Goal: Task Accomplishment & Management: Manage account settings

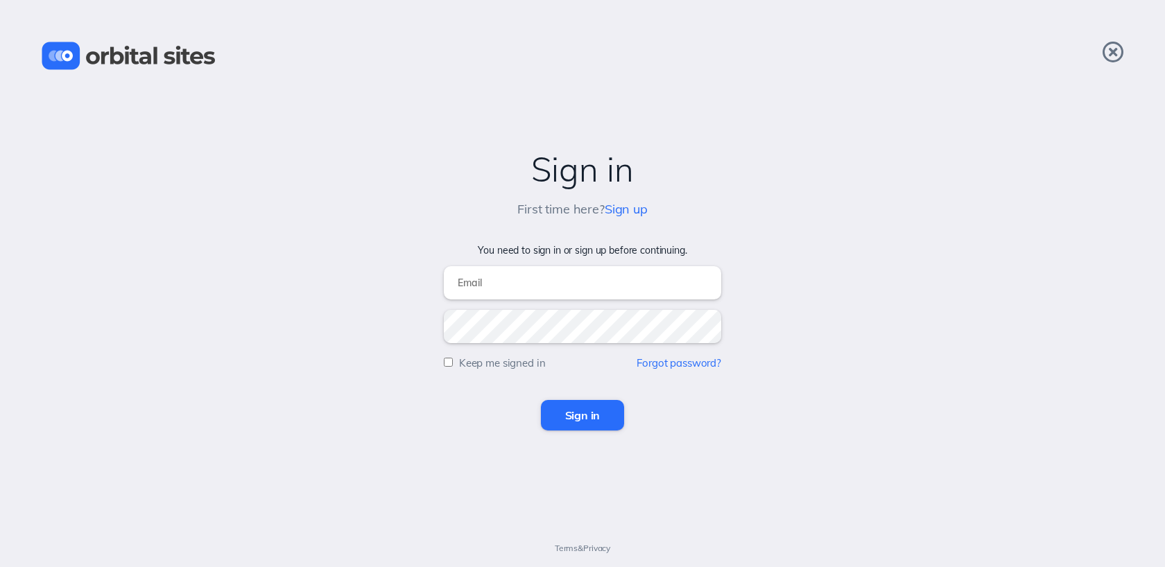
type input "[EMAIL_ADDRESS][DOMAIN_NAME]"
click at [586, 413] on input "Sign in" at bounding box center [583, 415] width 84 height 31
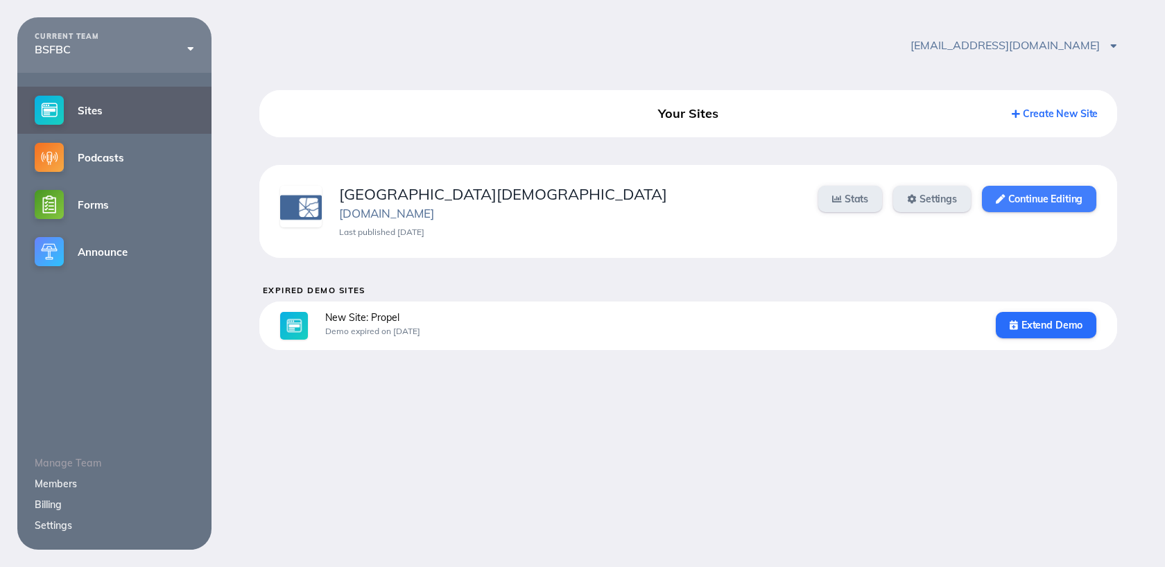
click at [1075, 205] on link "Continue Editing" at bounding box center [1039, 199] width 114 height 26
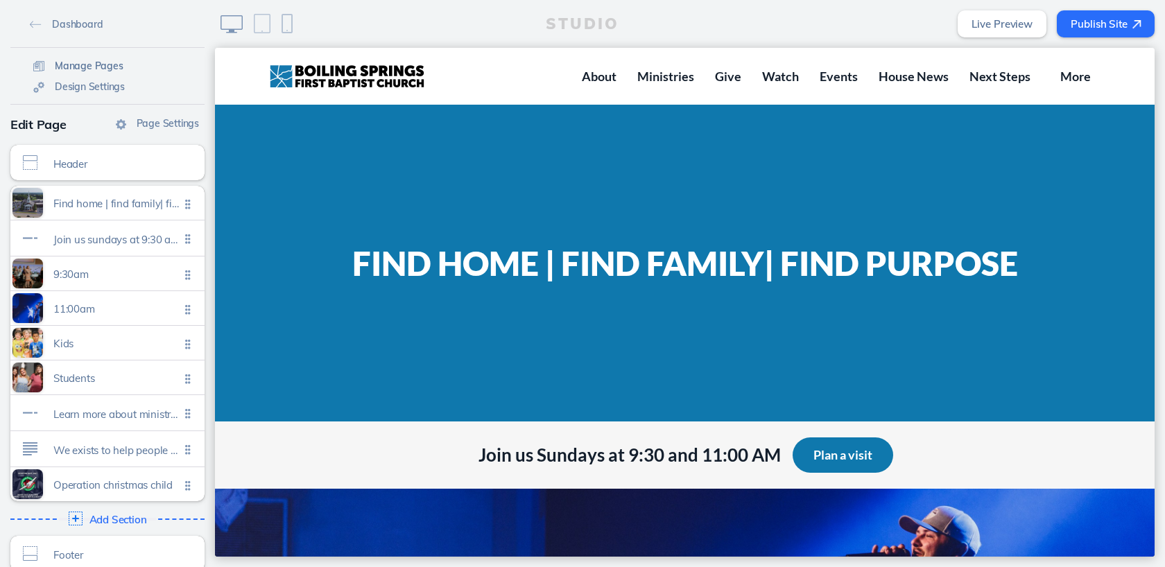
click at [96, 65] on span "Manage Pages" at bounding box center [89, 66] width 69 height 12
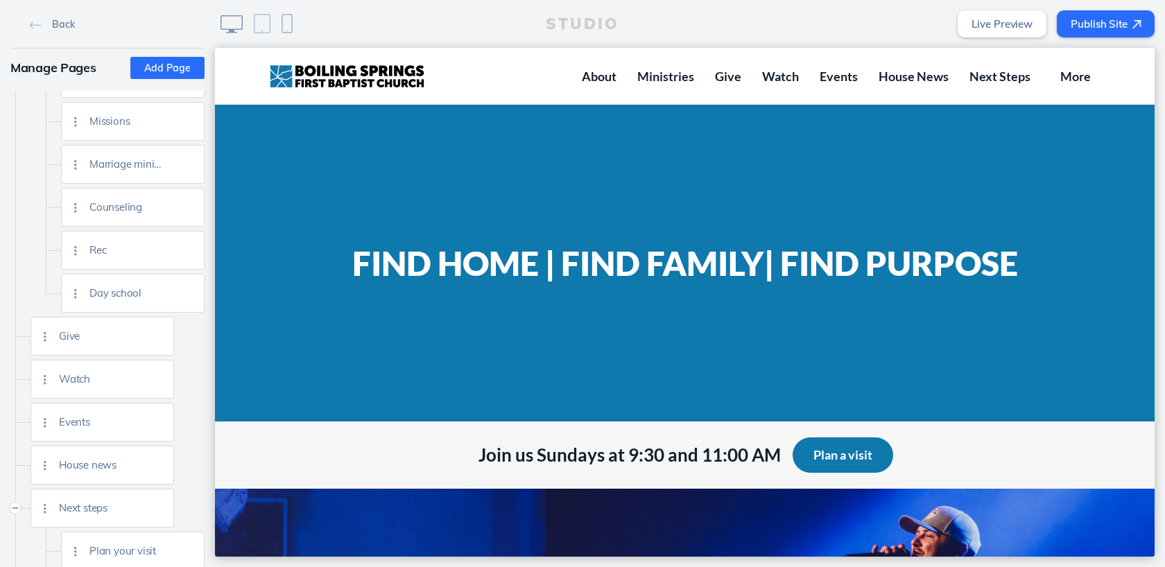
scroll to position [512, 0]
click at [156, 414] on img at bounding box center [158, 418] width 10 height 10
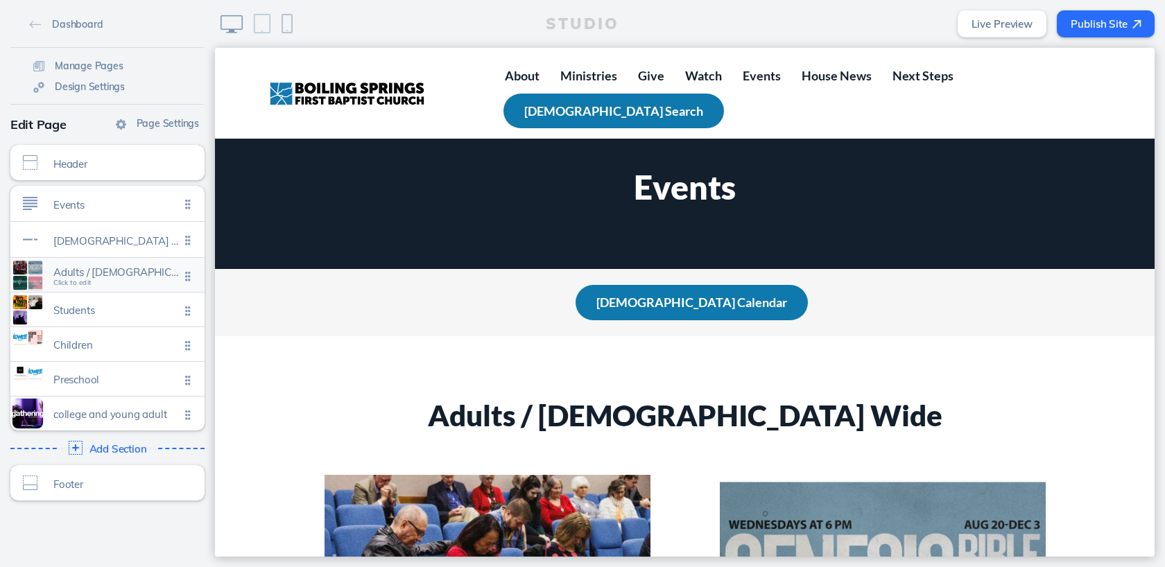
click at [83, 286] on span "Click to edit" at bounding box center [72, 283] width 38 height 8
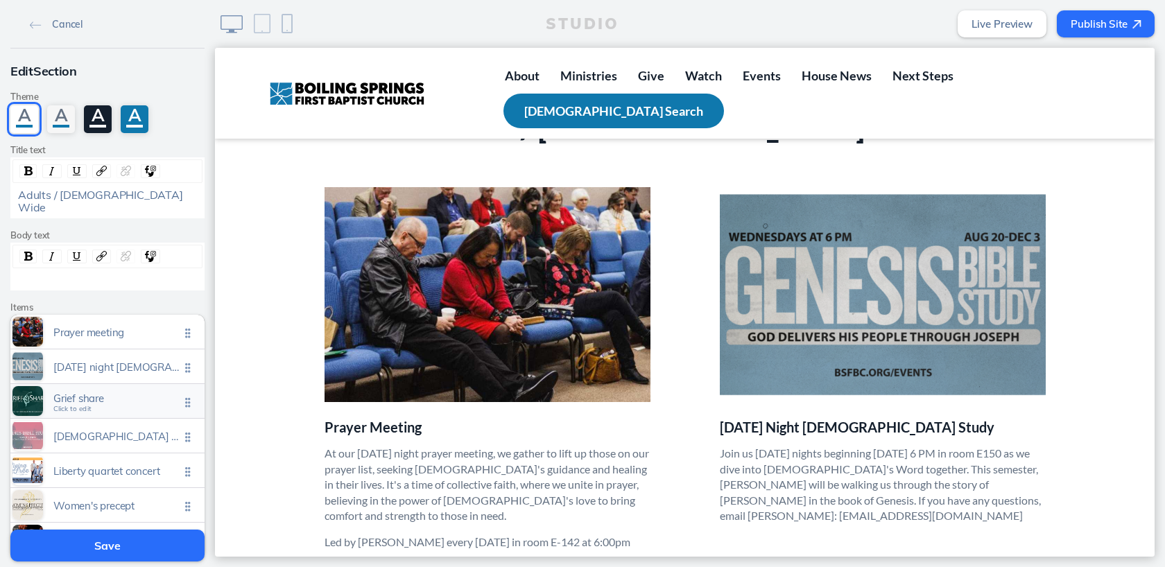
scroll to position [98, 0]
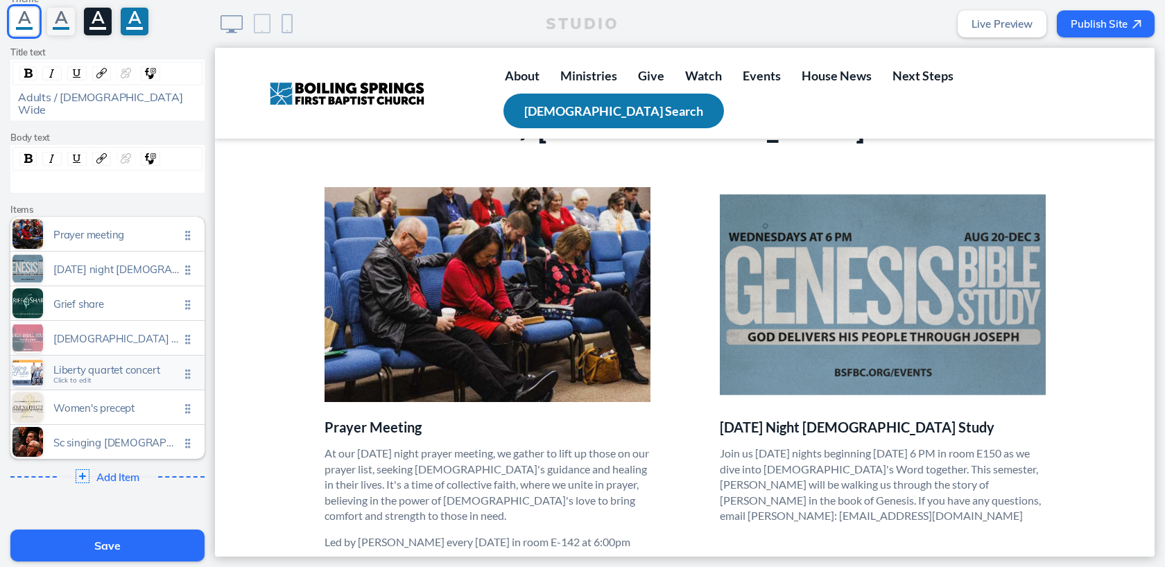
click at [123, 368] on span "Liberty quartet concert Click to edit" at bounding box center [116, 374] width 126 height 12
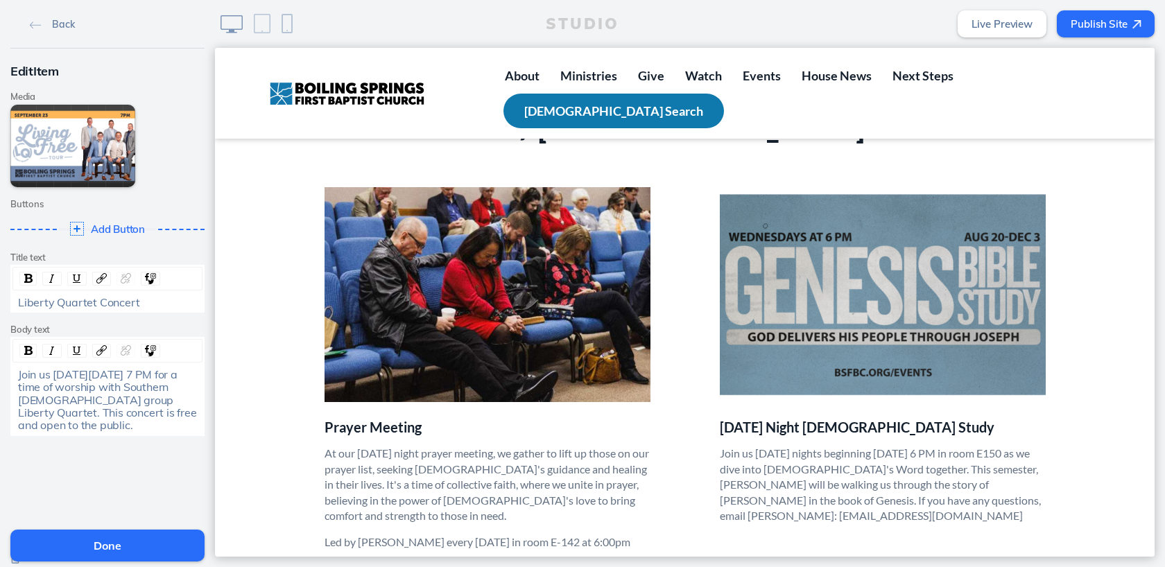
scroll to position [45, 0]
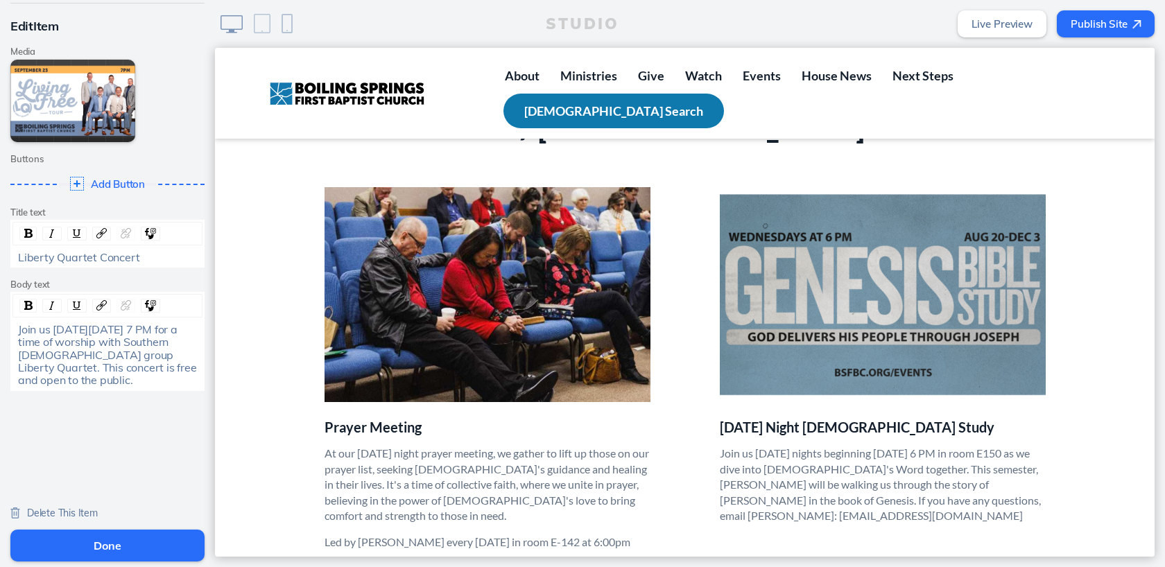
click at [59, 515] on span "Delete This Item" at bounding box center [62, 513] width 71 height 12
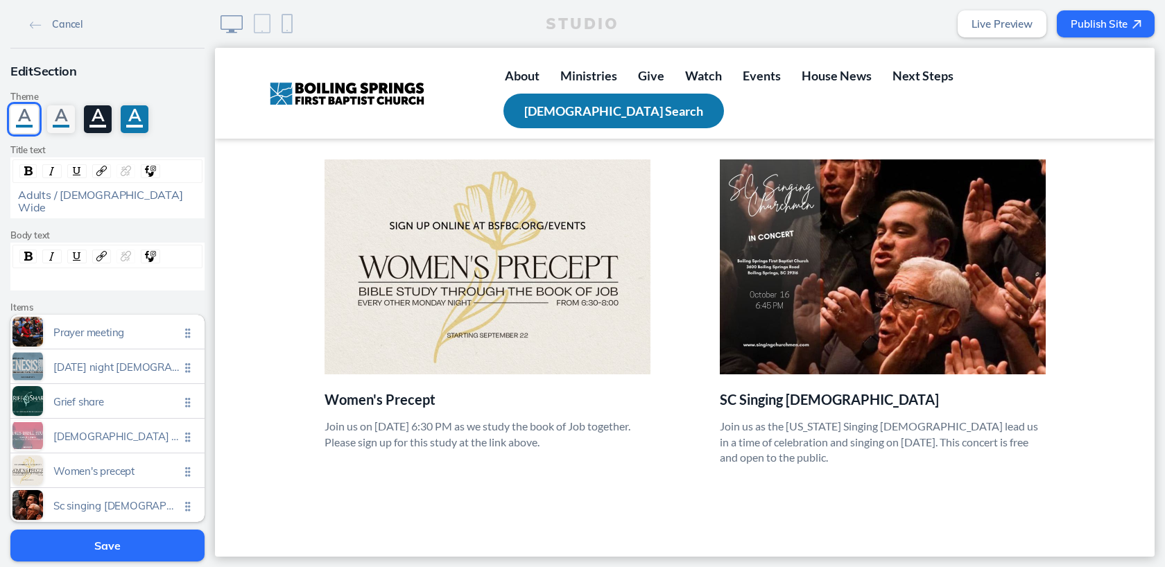
scroll to position [1088, 0]
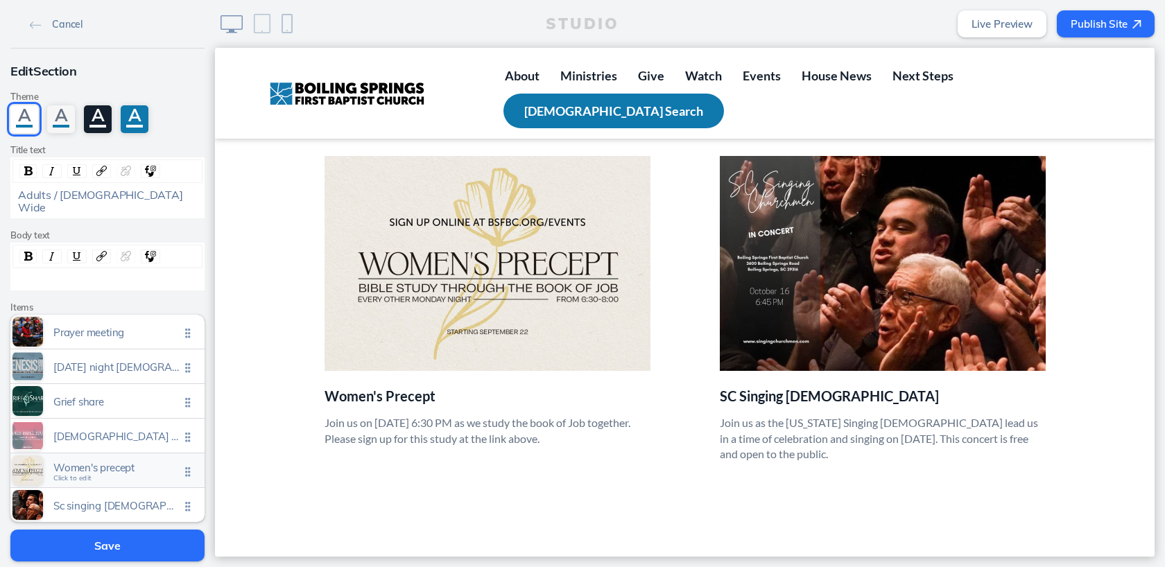
click at [78, 475] on span "Click to edit" at bounding box center [72, 479] width 38 height 8
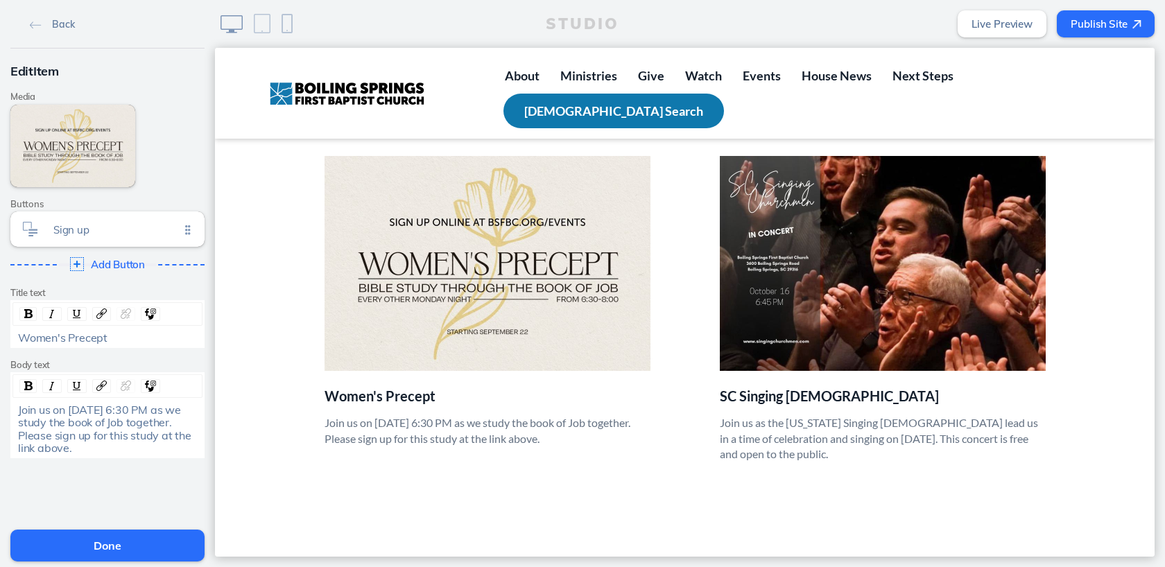
scroll to position [67, 0]
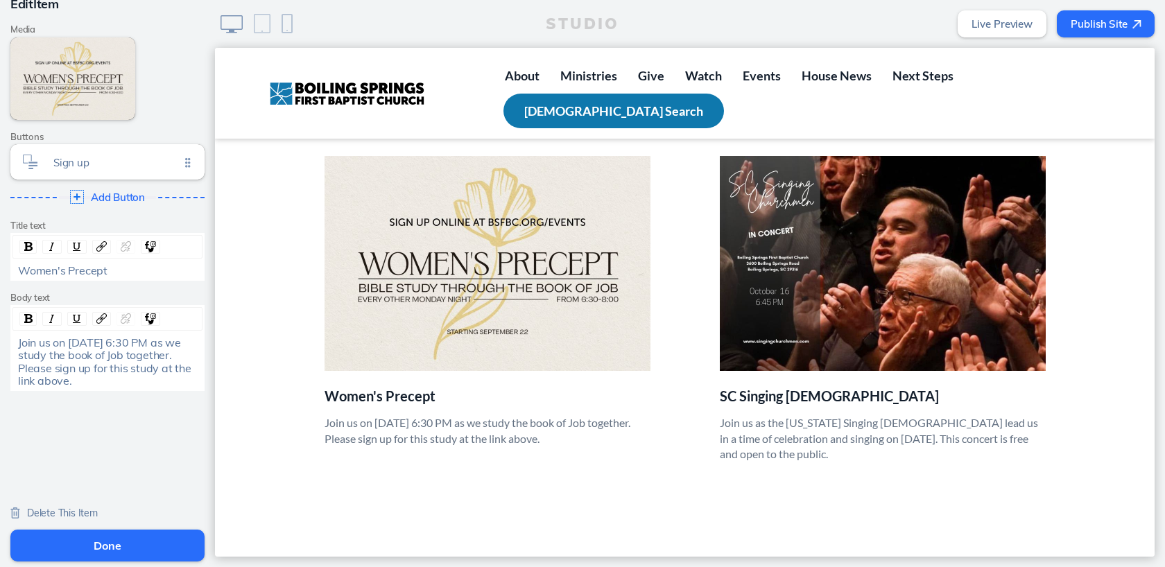
click at [71, 512] on span "Delete This Item" at bounding box center [62, 513] width 71 height 12
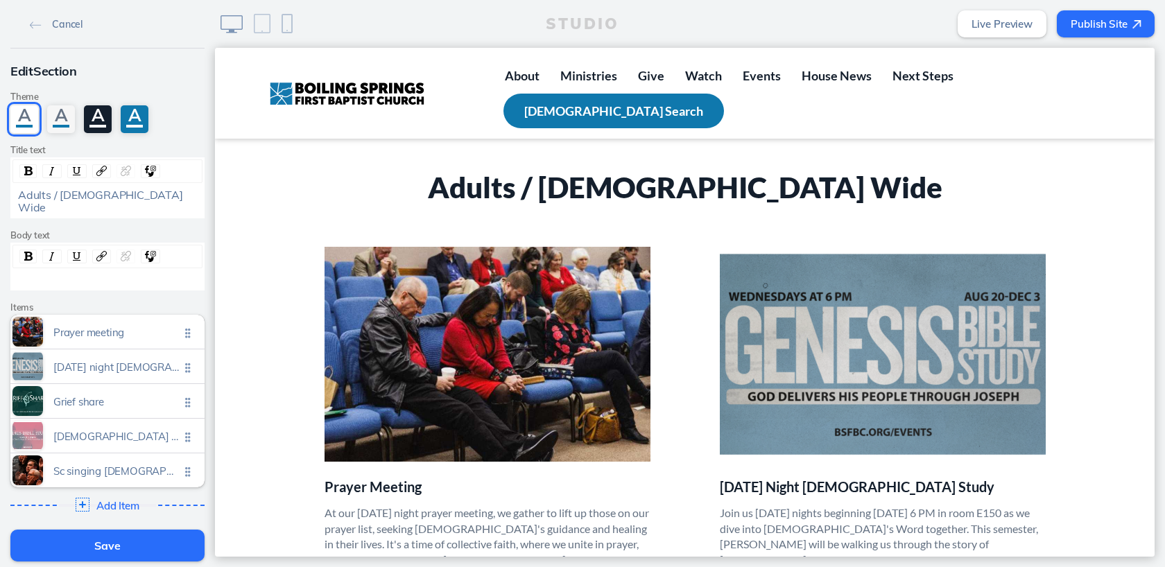
scroll to position [207, 0]
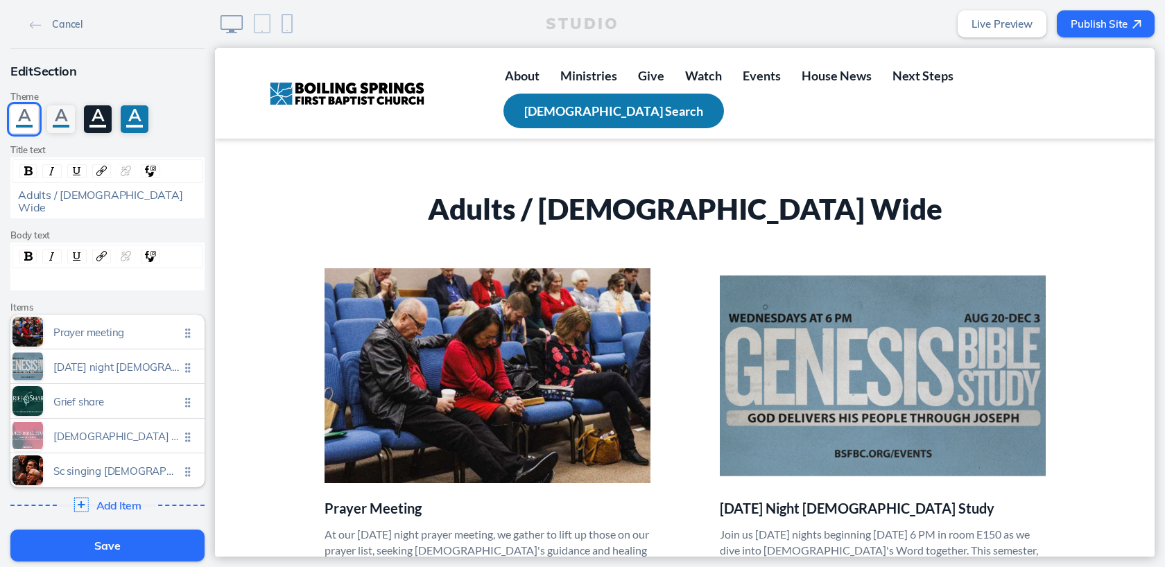
click at [83, 497] on img at bounding box center [81, 504] width 15 height 15
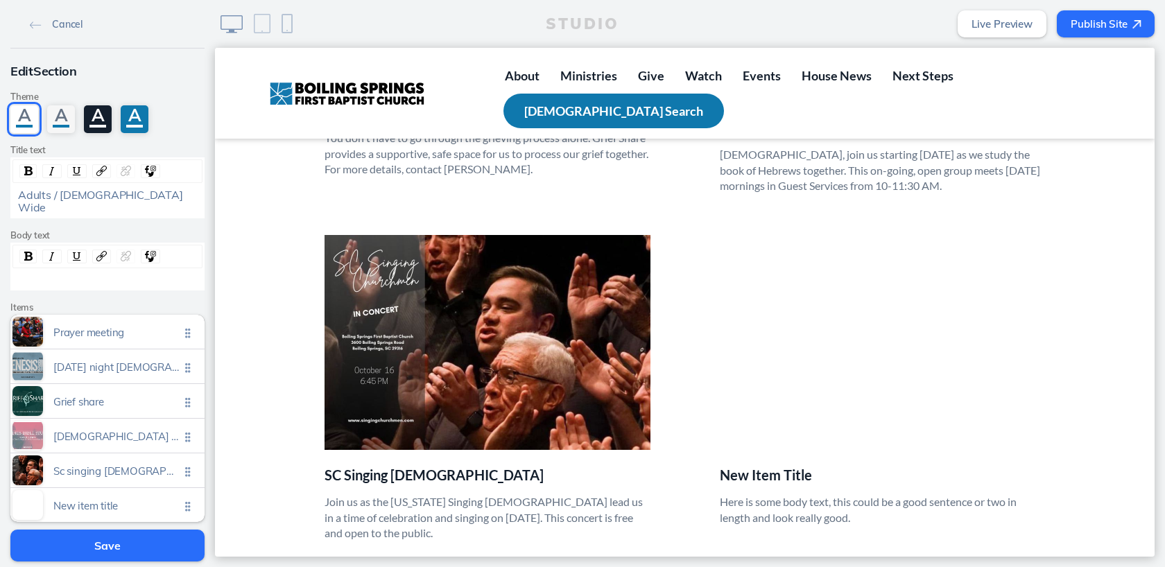
scroll to position [1025, 0]
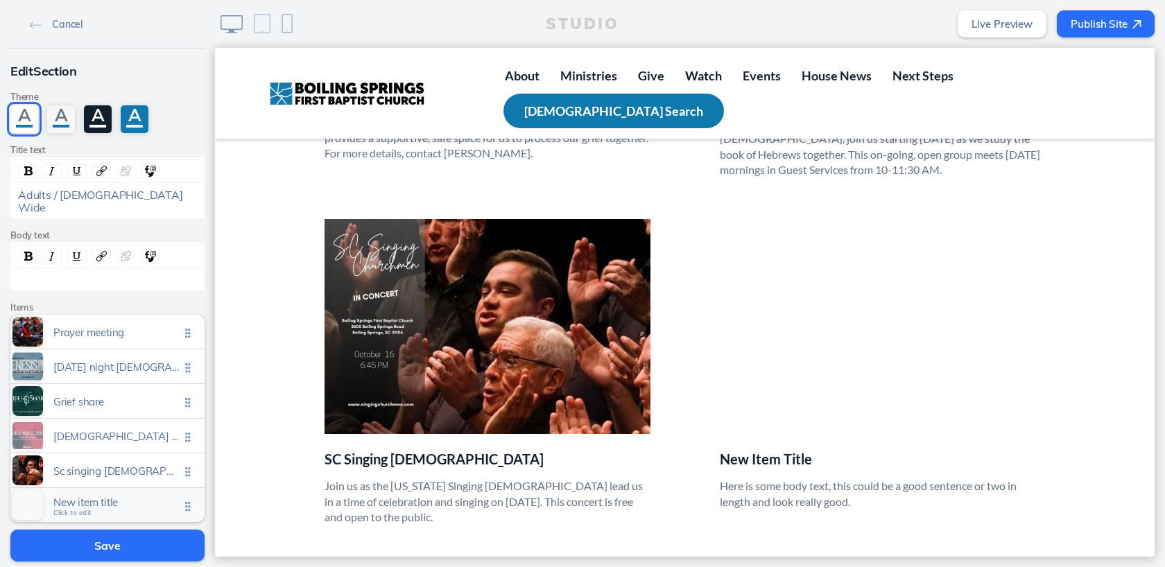
click at [75, 509] on span "Click to edit" at bounding box center [72, 513] width 38 height 8
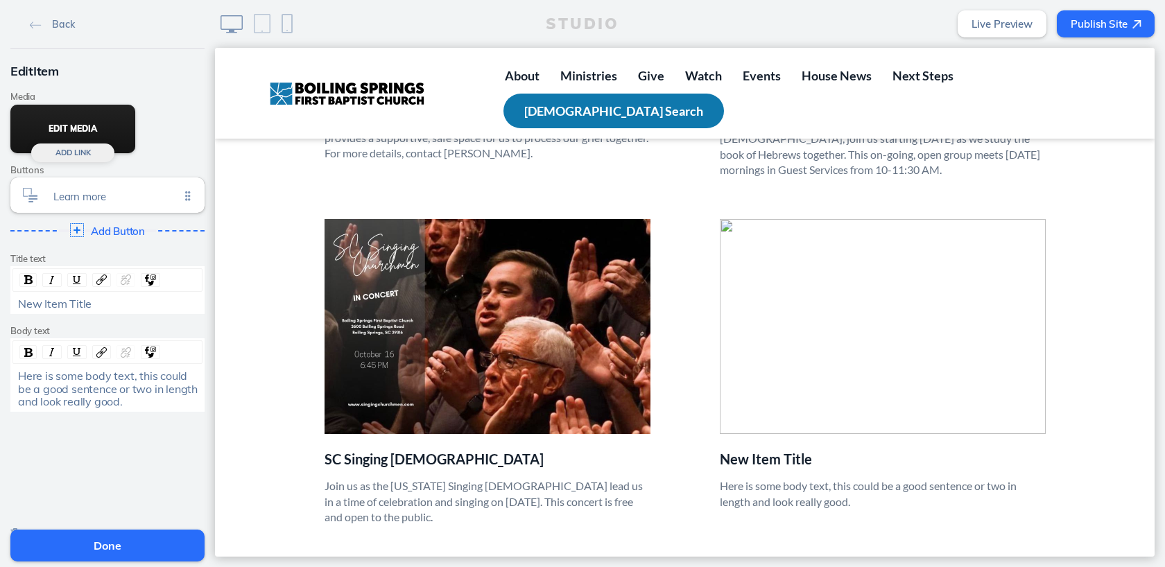
click at [78, 130] on button "Edit Media" at bounding box center [72, 129] width 125 height 49
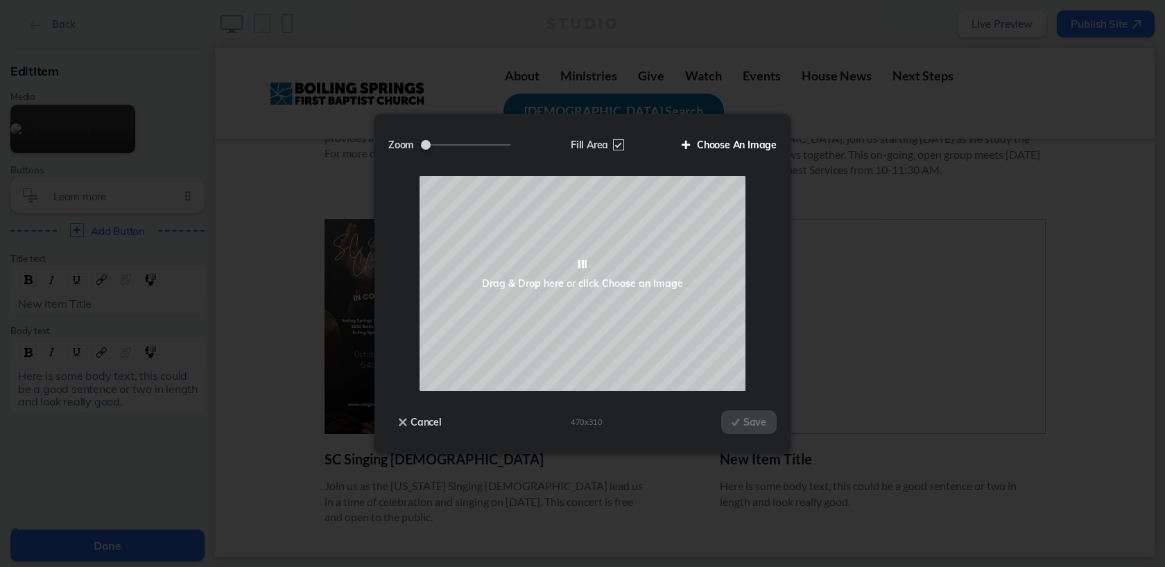
click at [732, 151] on label "Choose An Image" at bounding box center [724, 145] width 105 height 24
click at [0, 0] on input "Choose An Image" at bounding box center [0, 0] width 0 height 0
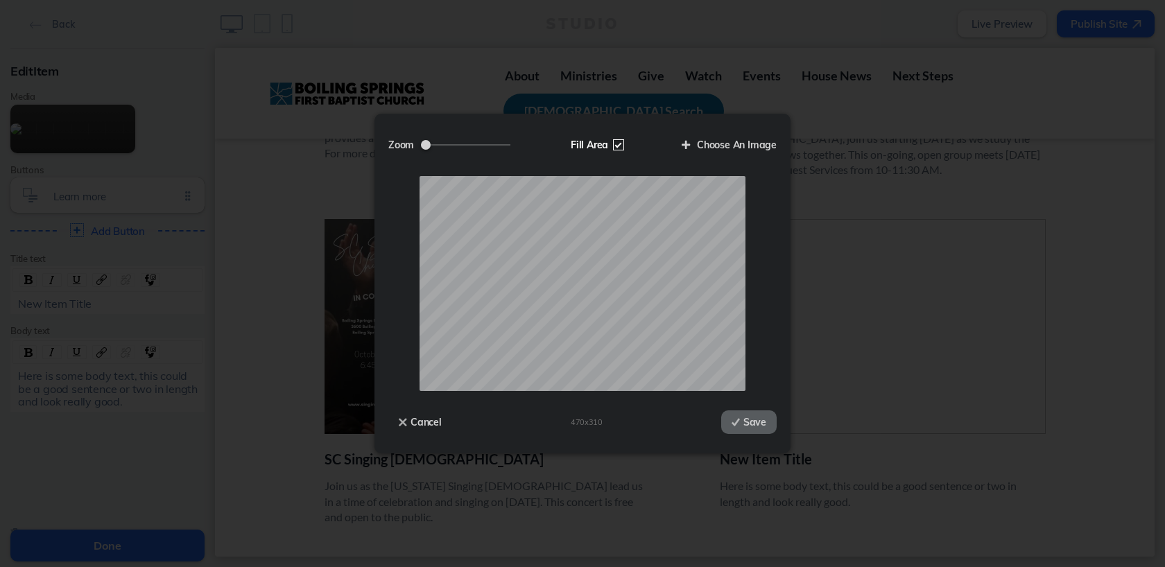
click at [616, 141] on label "Fill Area" at bounding box center [596, 145] width 71 height 24
click at [0, 0] on input "Fill Area" at bounding box center [0, 0] width 0 height 0
type input "0.91"
click at [459, 144] on input "Zoom" at bounding box center [465, 144] width 89 height 1
click at [763, 429] on button "Save" at bounding box center [748, 423] width 55 height 24
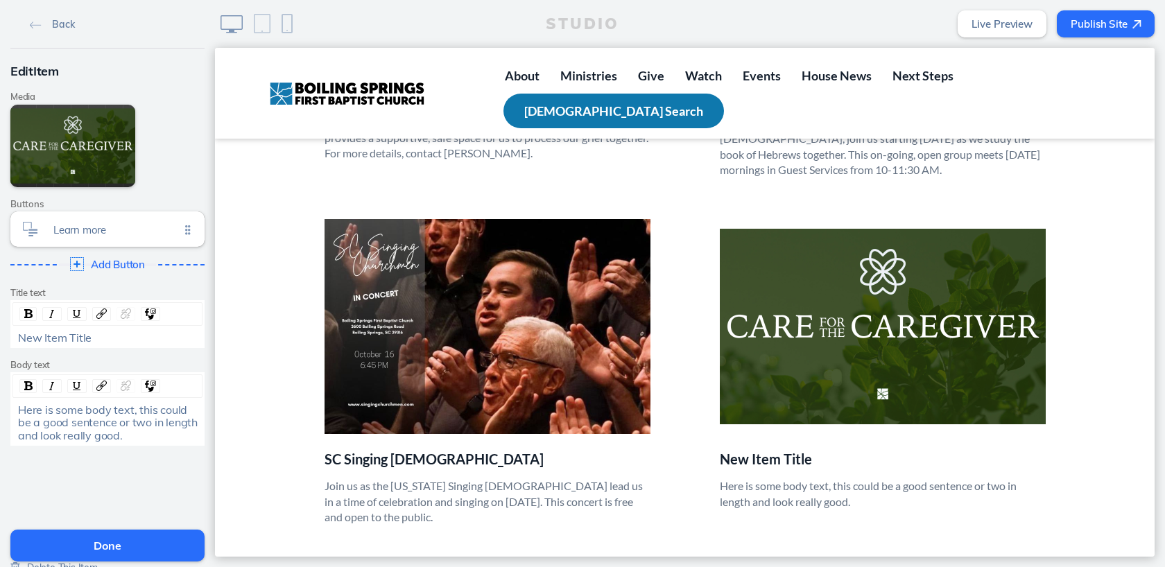
click at [85, 340] on span "New Item Title" at bounding box center [55, 338] width 74 height 14
click at [50, 339] on span "Care for the Caregiver" at bounding box center [74, 338] width 112 height 14
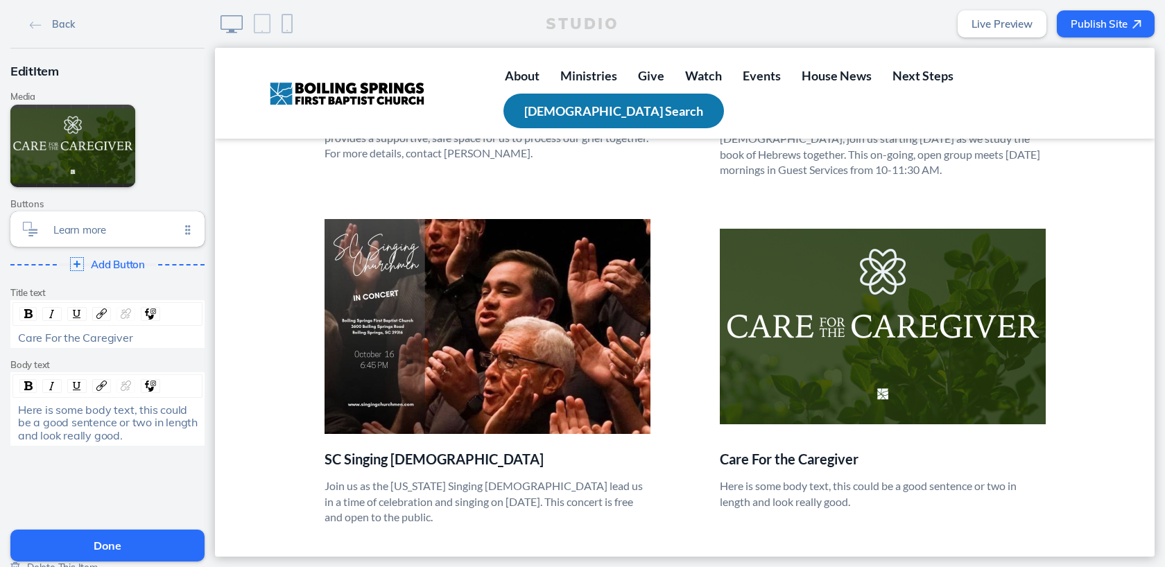
click at [67, 341] on span "Care For the Caregiver" at bounding box center [75, 338] width 115 height 14
drag, startPoint x: 18, startPoint y: 410, endPoint x: 126, endPoint y: 438, distance: 111.7
click at [126, 438] on div "Here is some body text, this could be a good sentence or two in length and look…" at bounding box center [108, 423] width 180 height 38
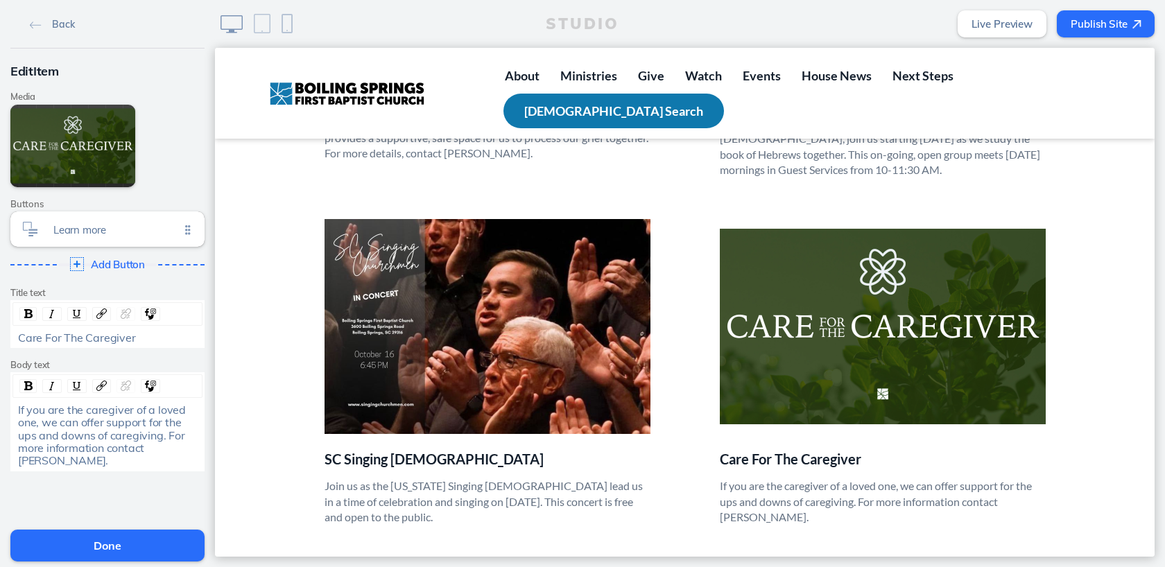
click at [105, 549] on button "Done" at bounding box center [107, 546] width 194 height 32
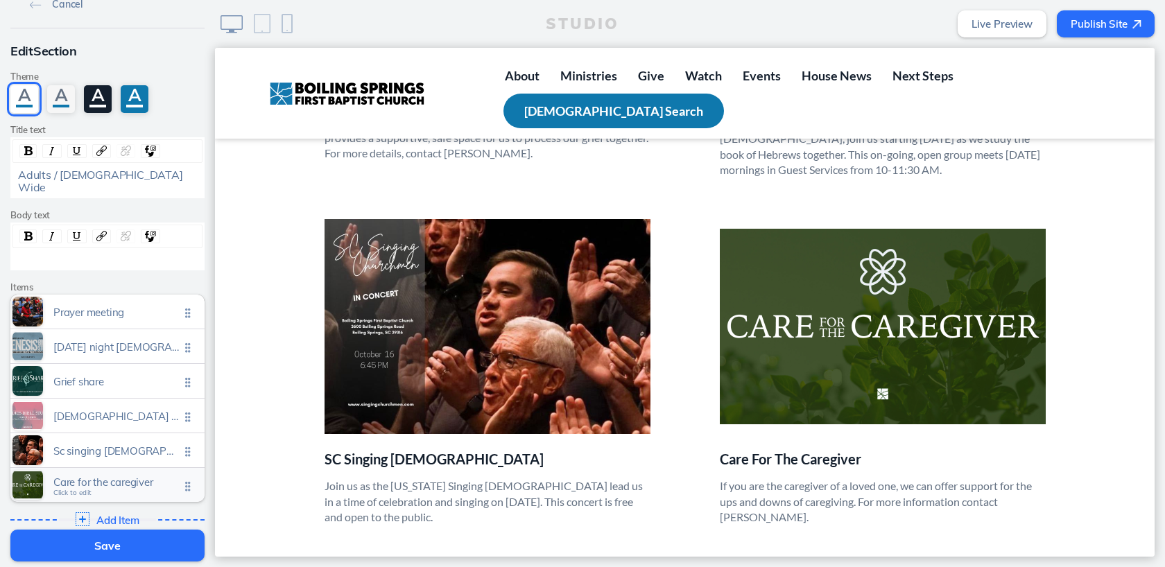
scroll to position [22, 0]
click at [82, 510] on img at bounding box center [81, 517] width 15 height 15
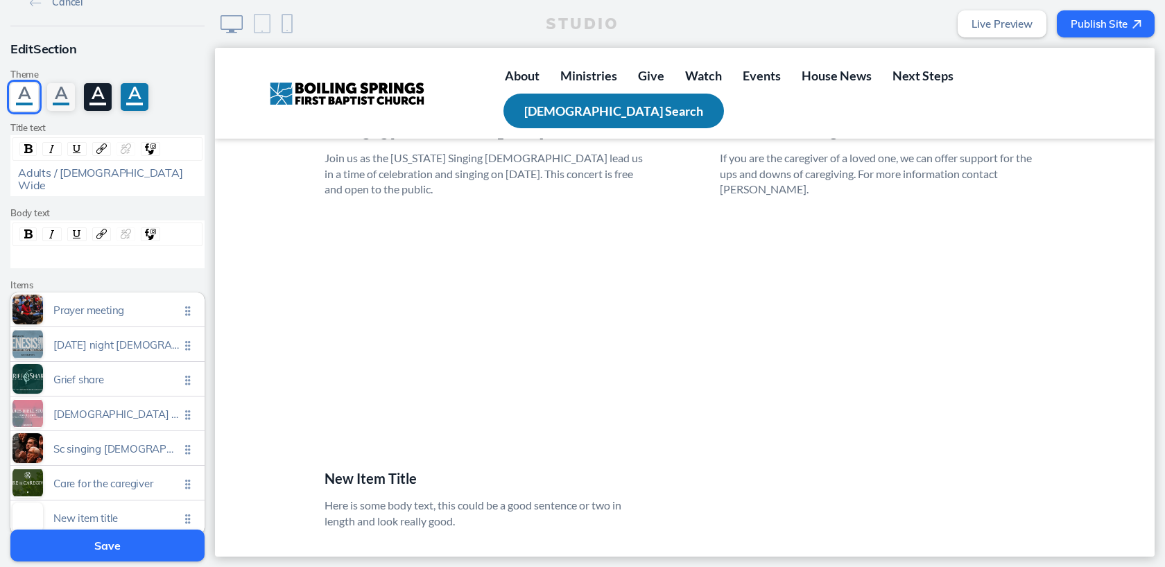
scroll to position [1357, 0]
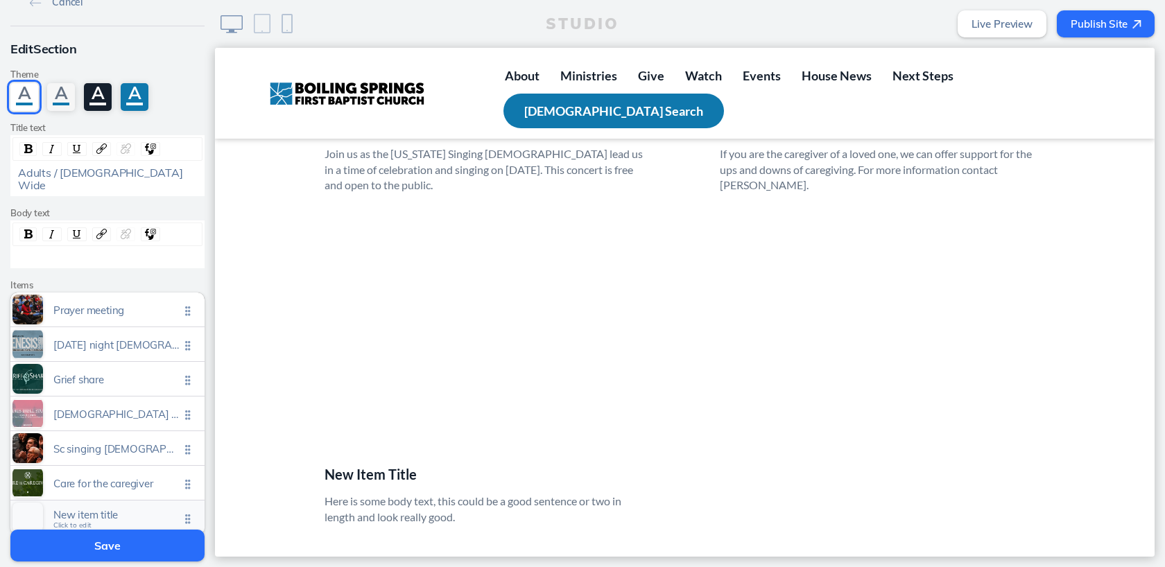
click at [76, 522] on span "Click to edit" at bounding box center [72, 526] width 38 height 8
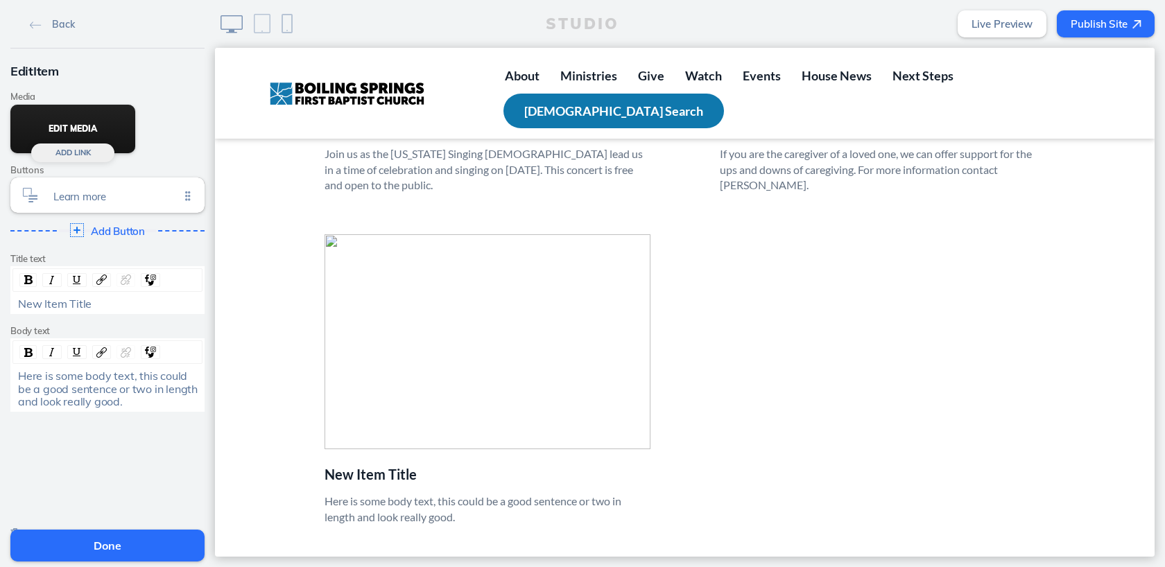
click at [84, 127] on button "Edit Media" at bounding box center [72, 129] width 125 height 49
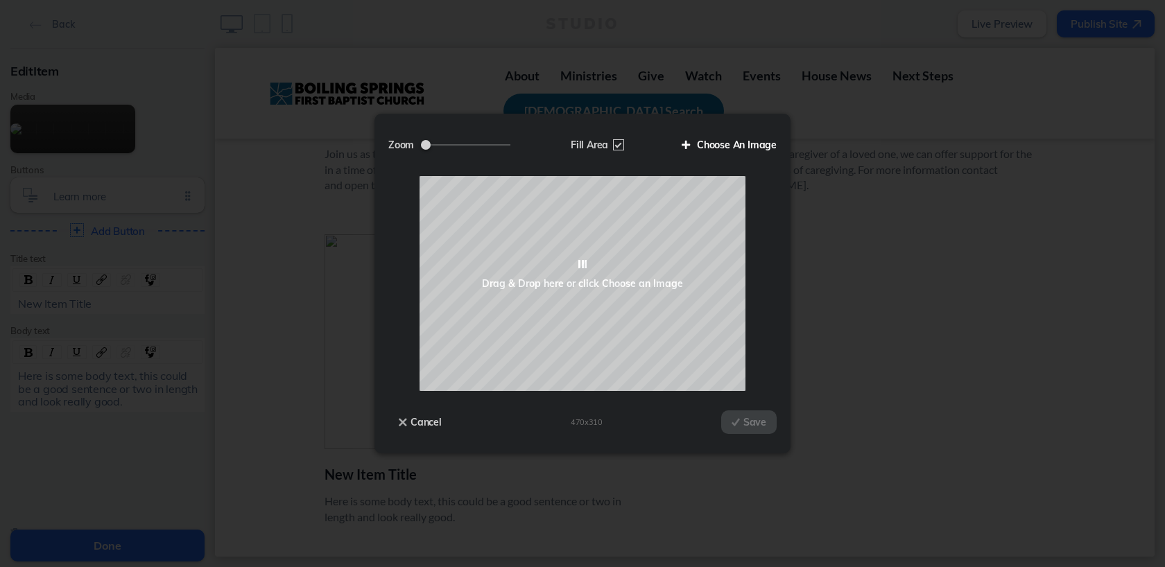
click at [712, 134] on label "Choose An Image" at bounding box center [724, 145] width 105 height 24
click at [0, 0] on input "Choose An Image" at bounding box center [0, 0] width 0 height 0
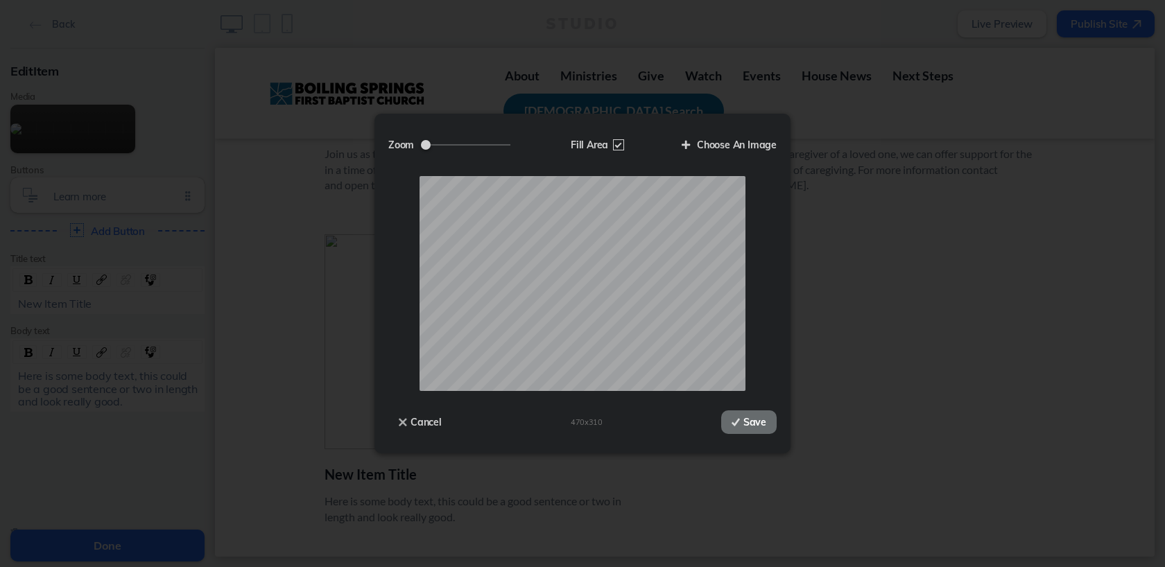
click at [753, 418] on button "Save" at bounding box center [748, 423] width 55 height 24
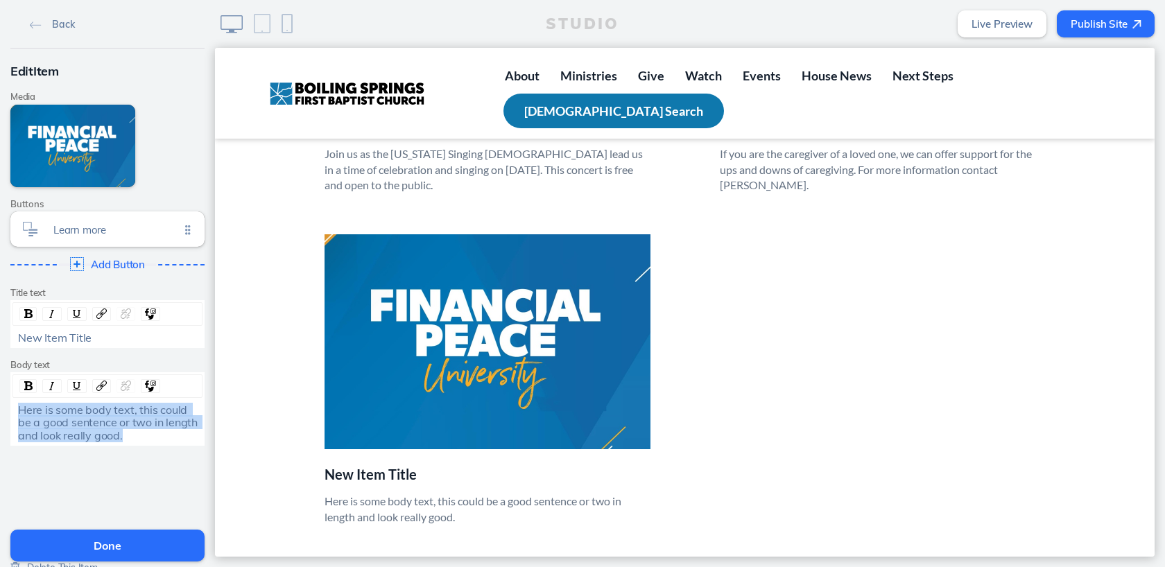
drag, startPoint x: 17, startPoint y: 408, endPoint x: 128, endPoint y: 438, distance: 114.9
click at [128, 438] on div "Here is some body text, this could be a good sentence or two in length and look…" at bounding box center [108, 423] width 180 height 38
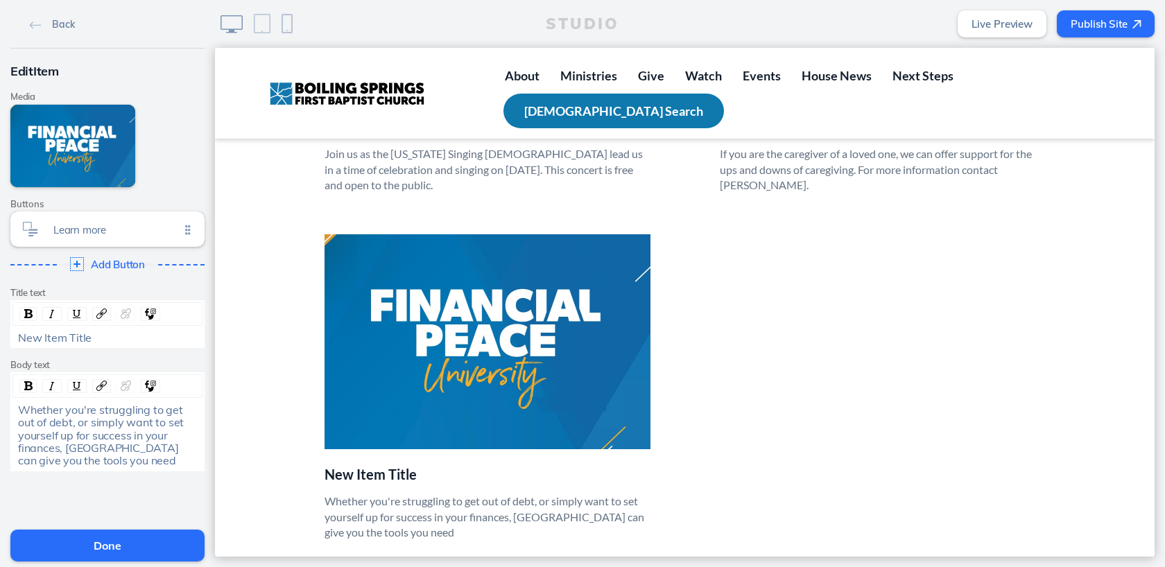
click at [140, 452] on span "Whether you're struggling to get out of debt, or simply want to set yourself up…" at bounding box center [102, 435] width 169 height 65
click at [179, 459] on div "Whether you're struggling to get out of debt, or simply want to set yourself up…" at bounding box center [108, 436] width 180 height 64
click at [80, 334] on span "New Item Title" at bounding box center [55, 338] width 74 height 14
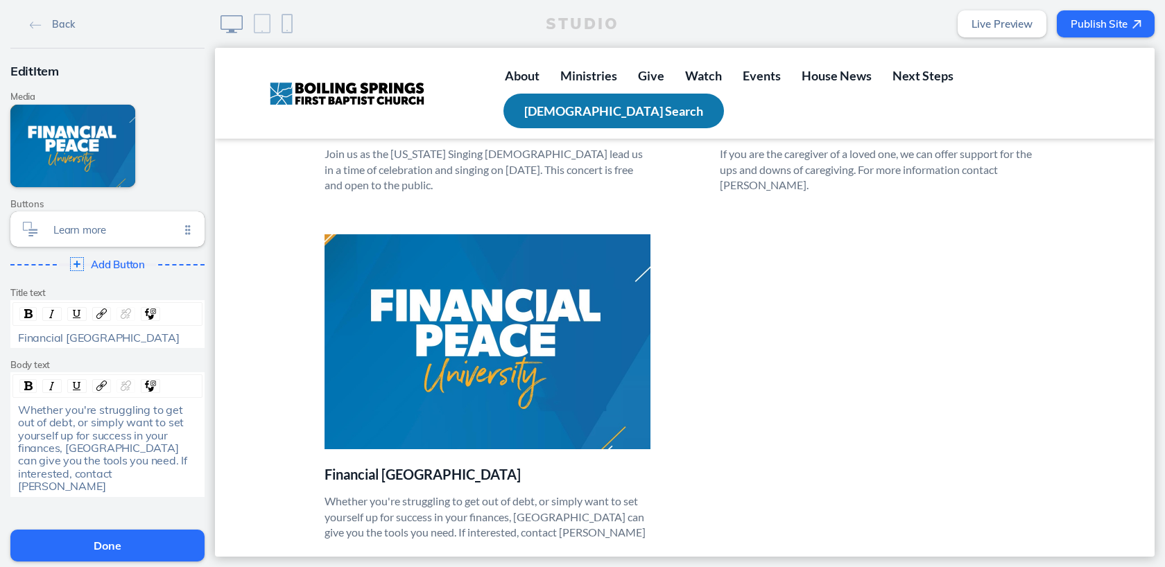
click at [68, 545] on button "Done" at bounding box center [107, 546] width 194 height 32
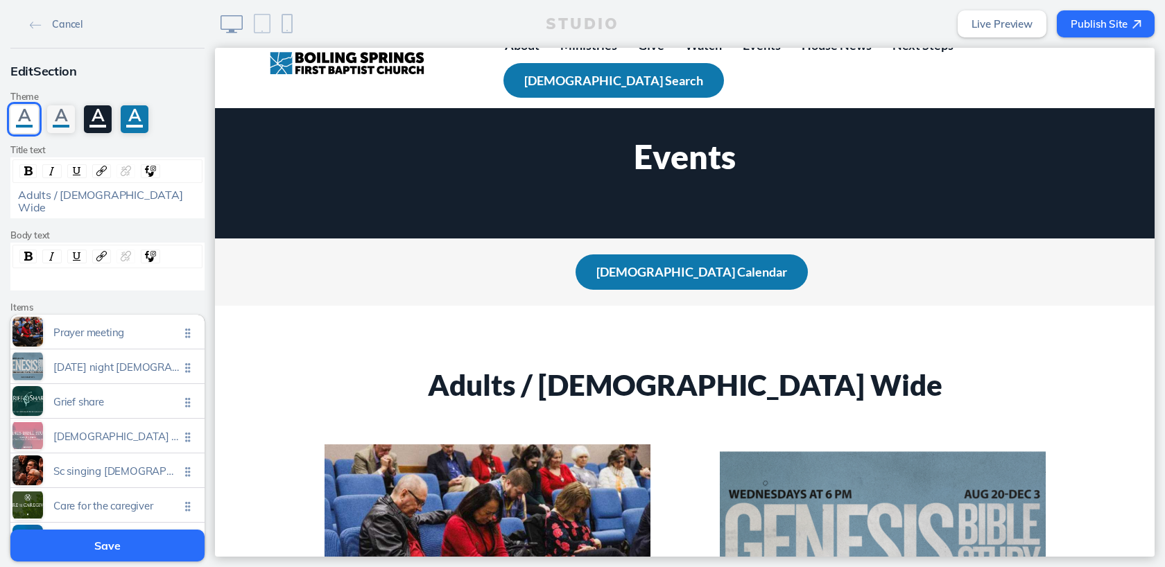
scroll to position [0, 0]
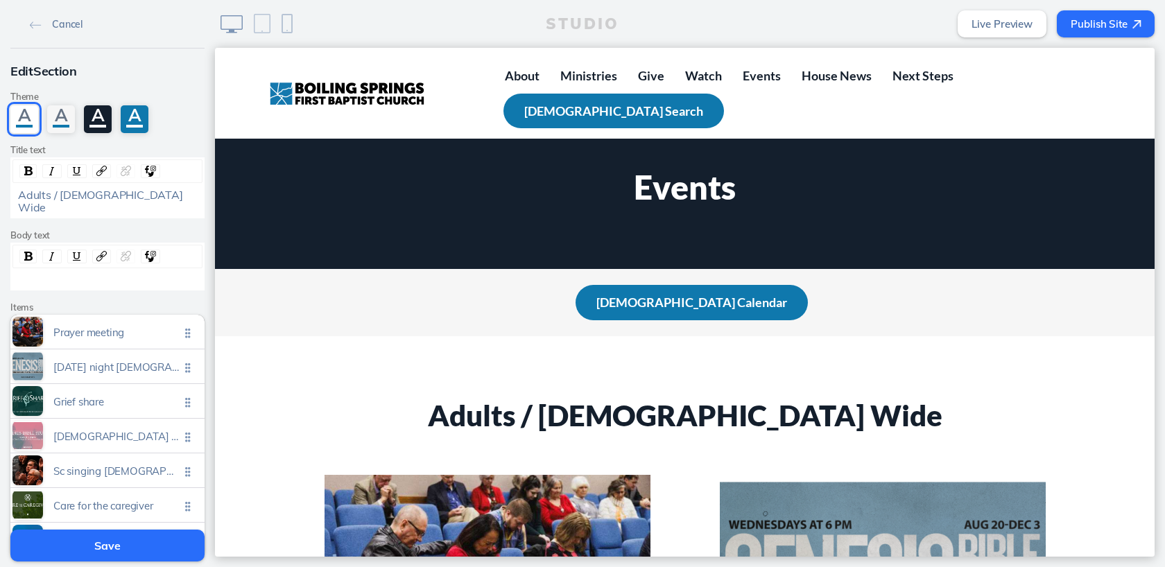
click at [138, 545] on button "Save" at bounding box center [107, 546] width 194 height 32
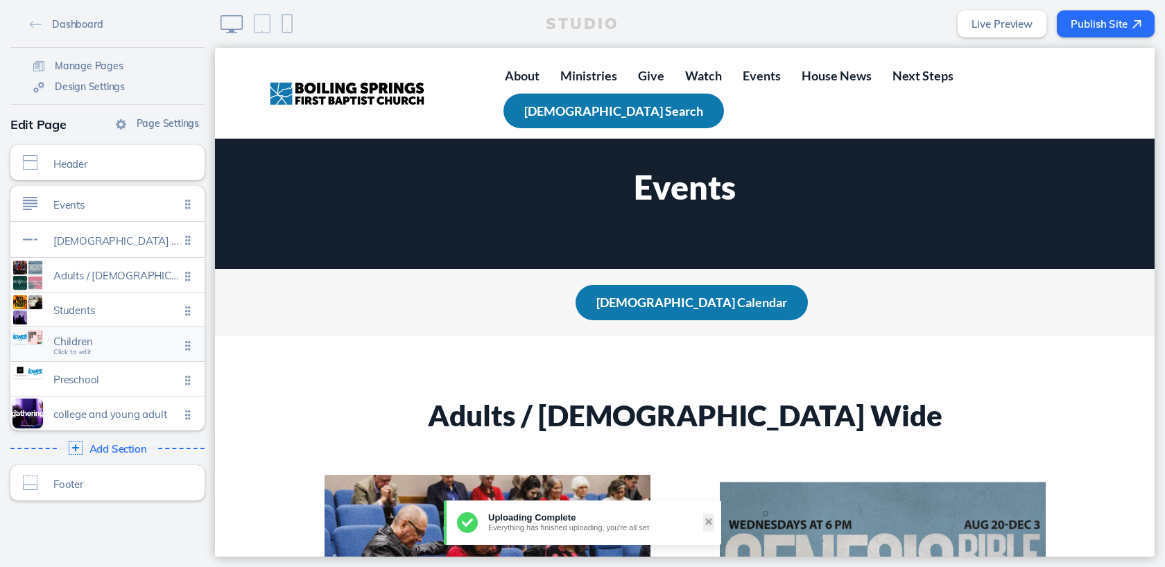
click at [103, 341] on span "Children" at bounding box center [116, 342] width 126 height 12
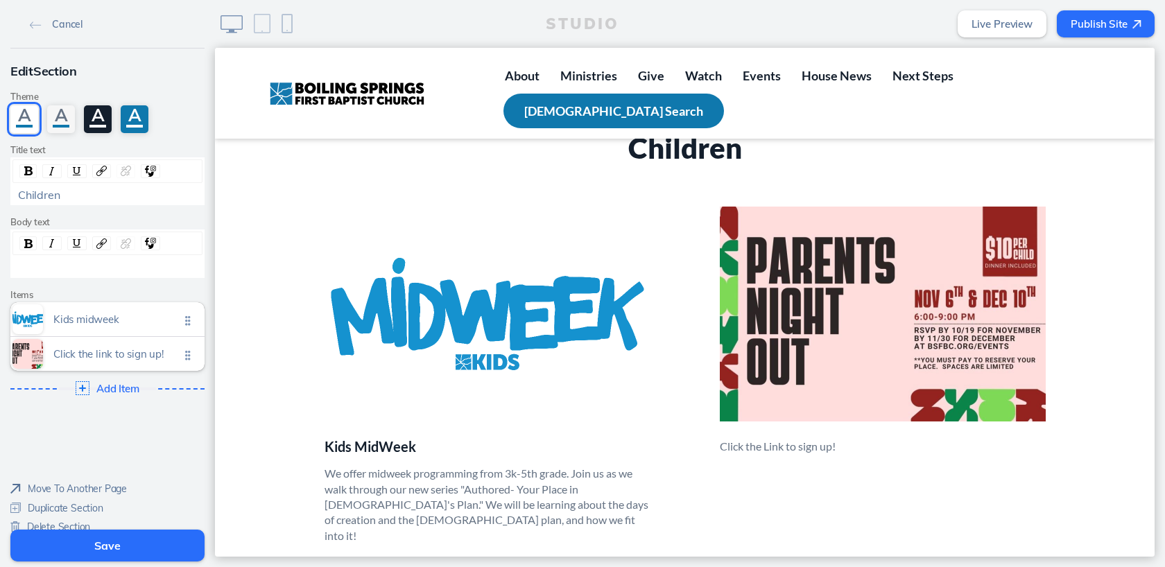
scroll to position [2818, 0]
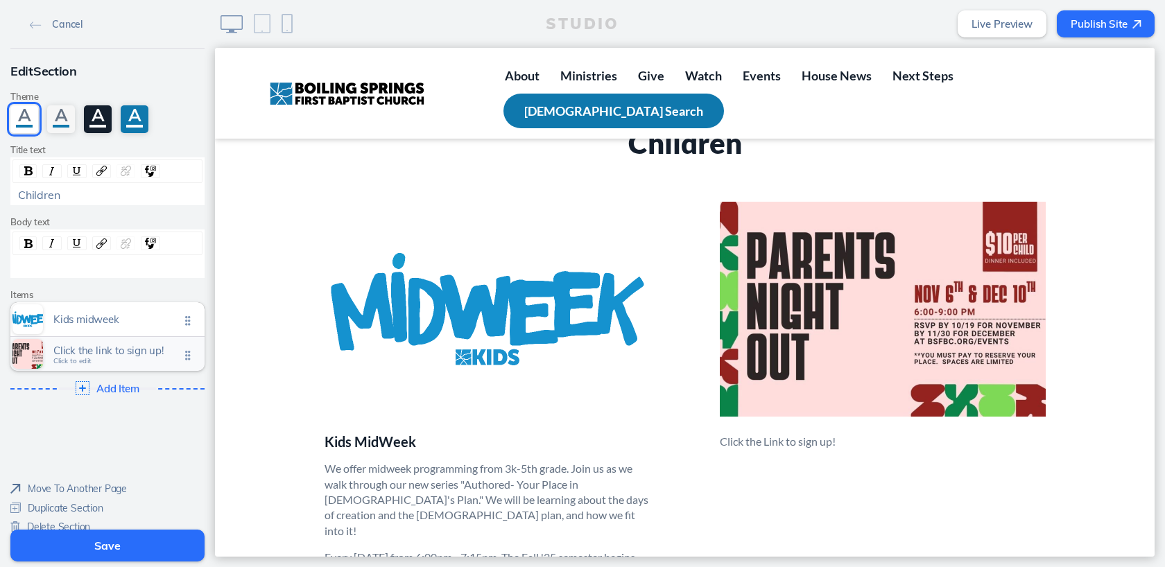
click at [84, 361] on span "Click to edit" at bounding box center [72, 361] width 38 height 8
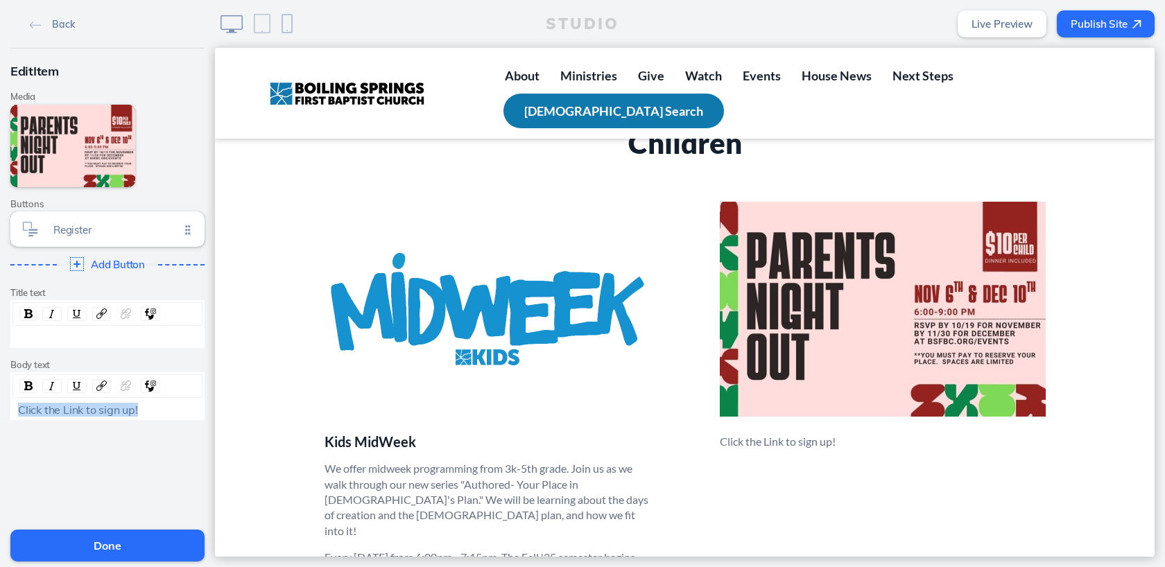
drag, startPoint x: 17, startPoint y: 411, endPoint x: 137, endPoint y: 407, distance: 119.4
click at [137, 407] on span "Click the Link to sign up!" at bounding box center [78, 410] width 120 height 14
click at [74, 411] on span "If you need to do some Christmas shopping, prep for" at bounding box center [102, 416] width 169 height 26
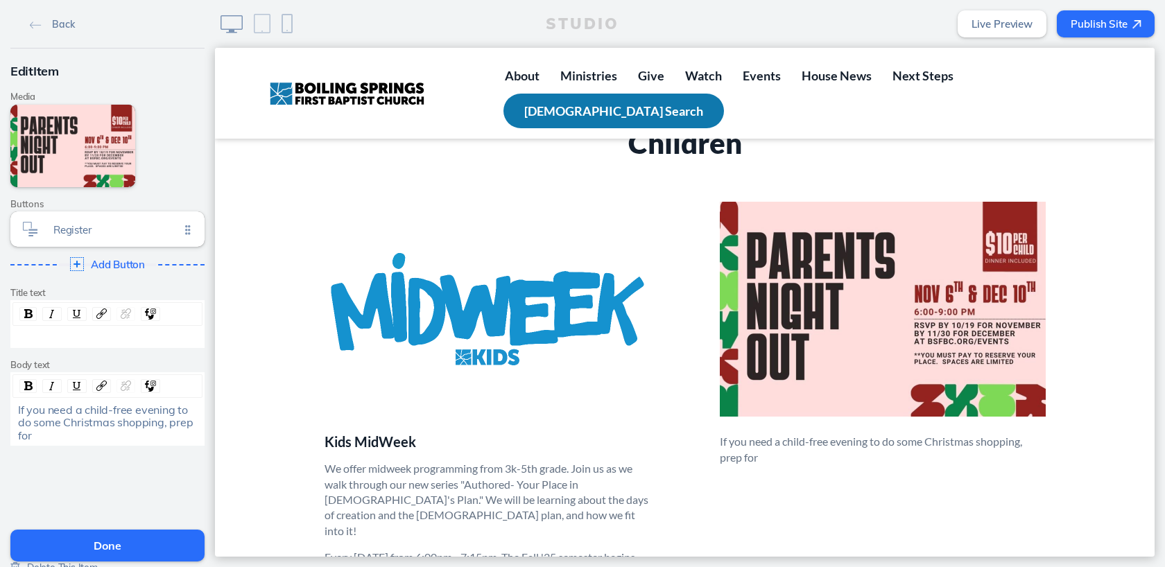
click at [36, 438] on div "If you need a child-free evening to do some Christmas shopping, prep for" at bounding box center [108, 423] width 180 height 38
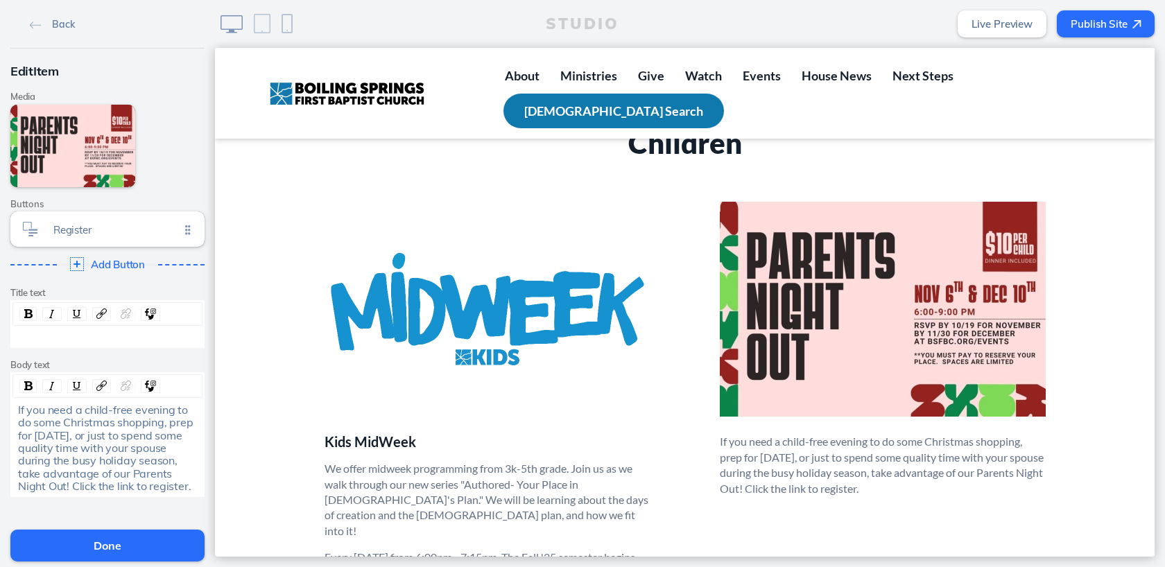
click at [65, 541] on button "Done" at bounding box center [107, 546] width 194 height 32
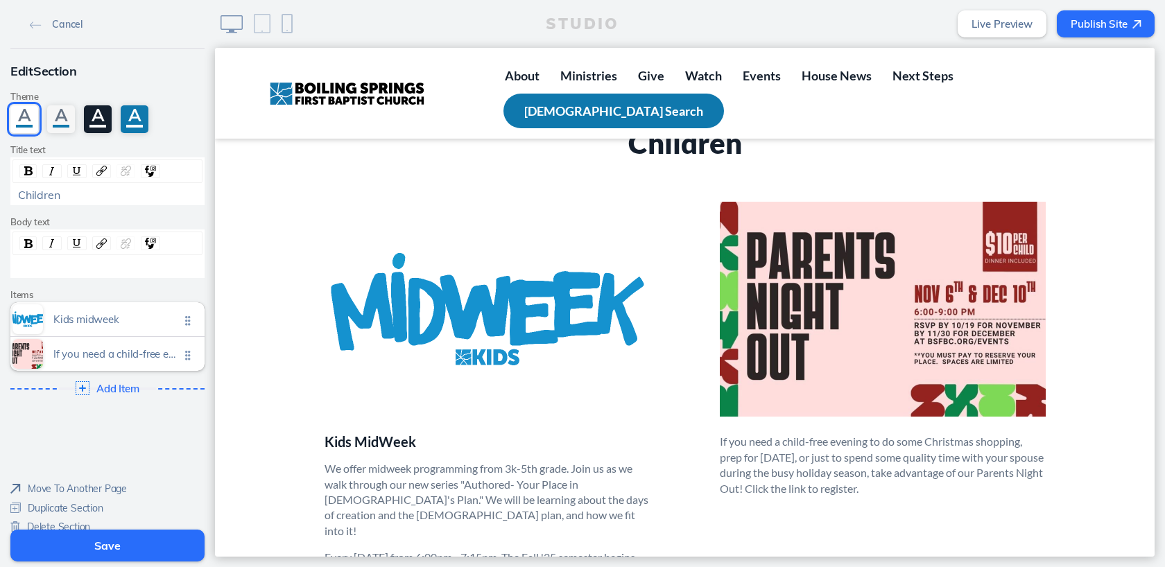
click at [79, 542] on button "Save" at bounding box center [107, 546] width 194 height 32
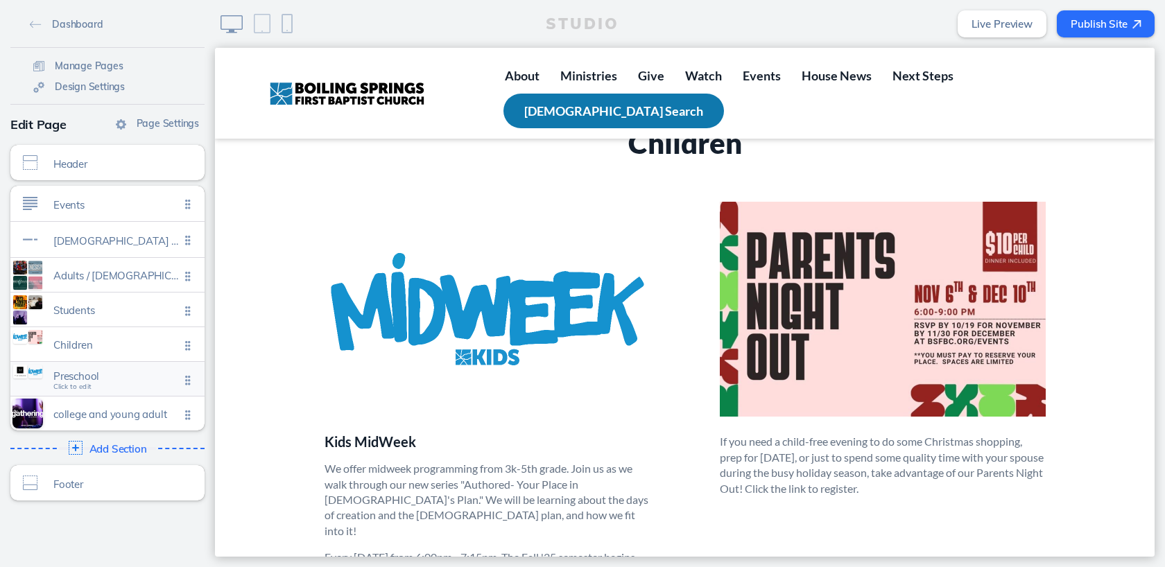
click at [119, 382] on span "Preschool Click to edit" at bounding box center [116, 380] width 126 height 12
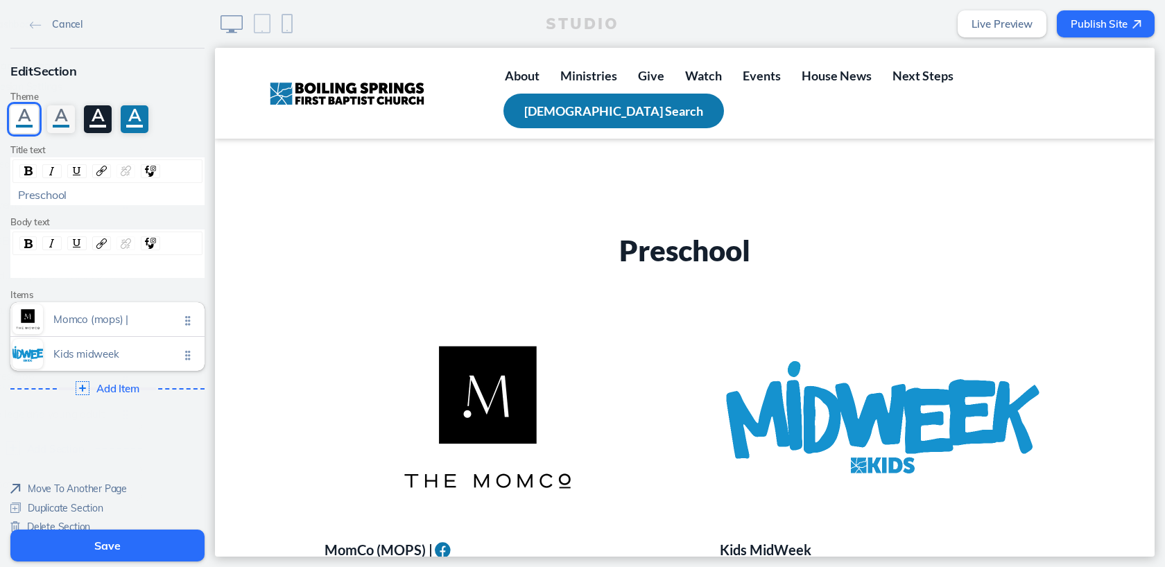
scroll to position [3269, 0]
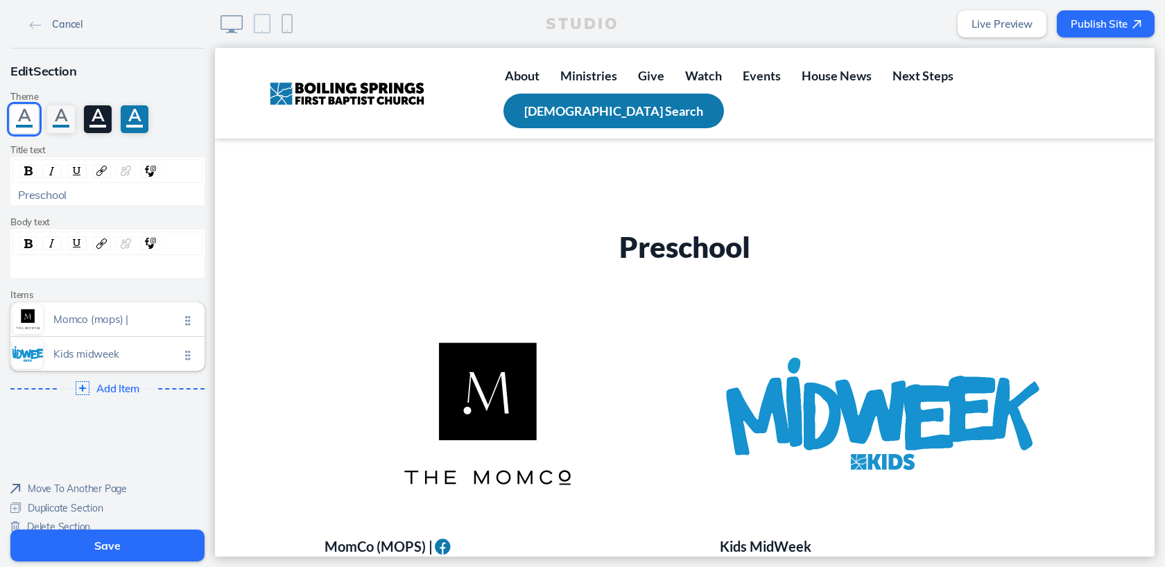
click at [31, 22] on img at bounding box center [36, 26] width 12 height 8
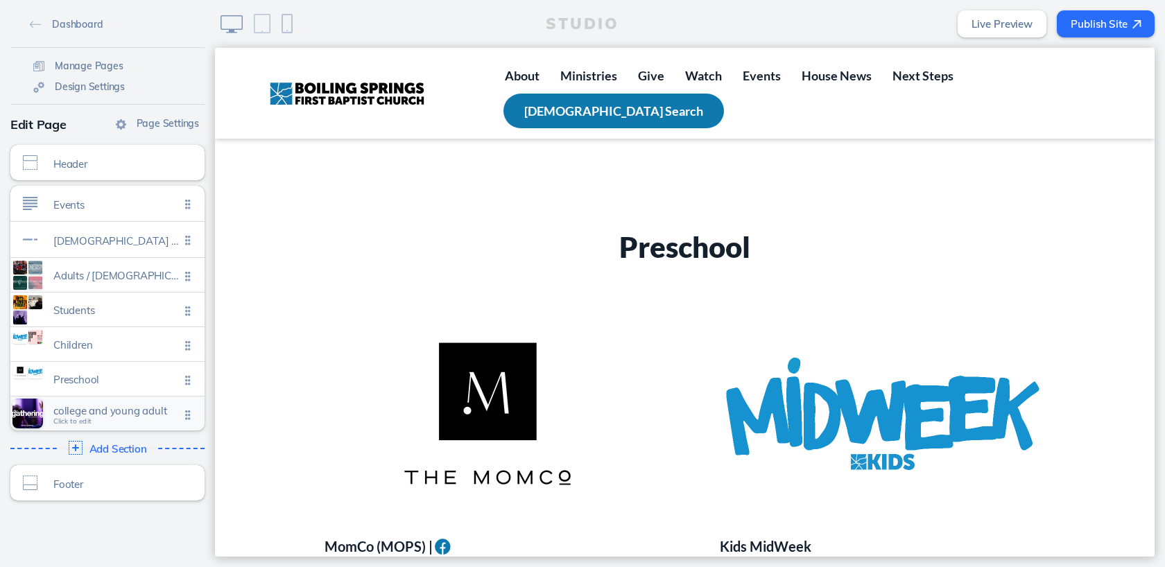
click at [110, 418] on span "college and young adult Click to edit" at bounding box center [116, 415] width 126 height 12
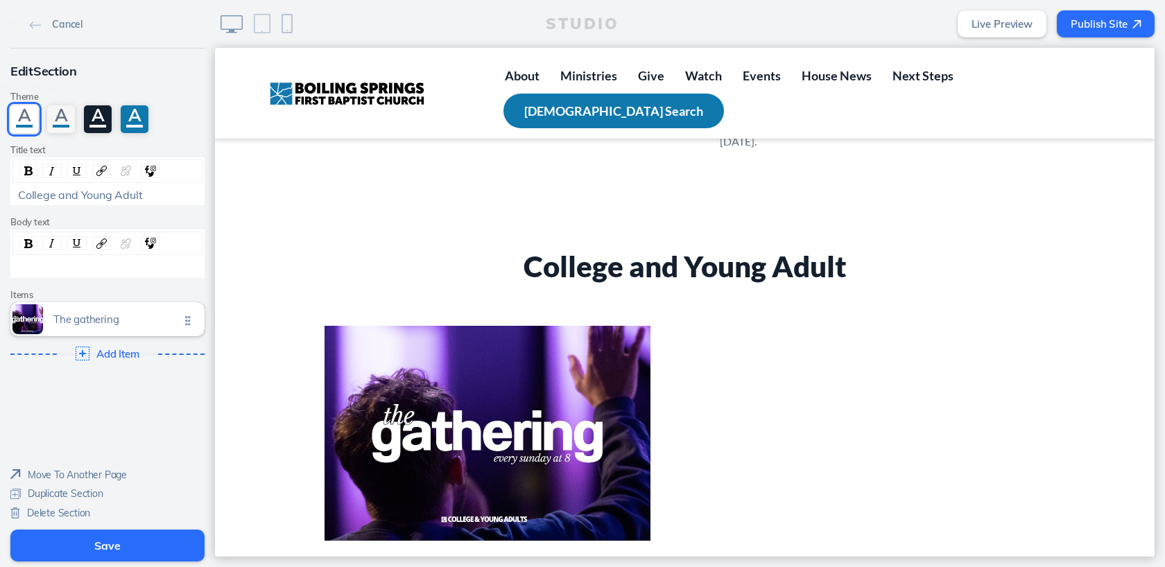
scroll to position [3810, 0]
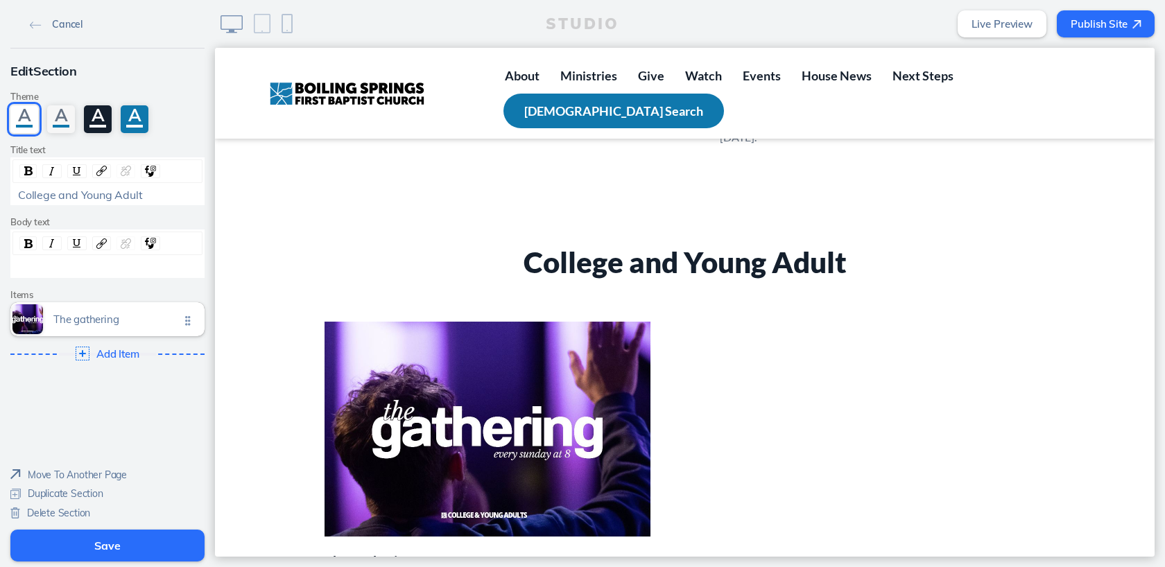
click at [37, 28] on img at bounding box center [36, 26] width 12 height 8
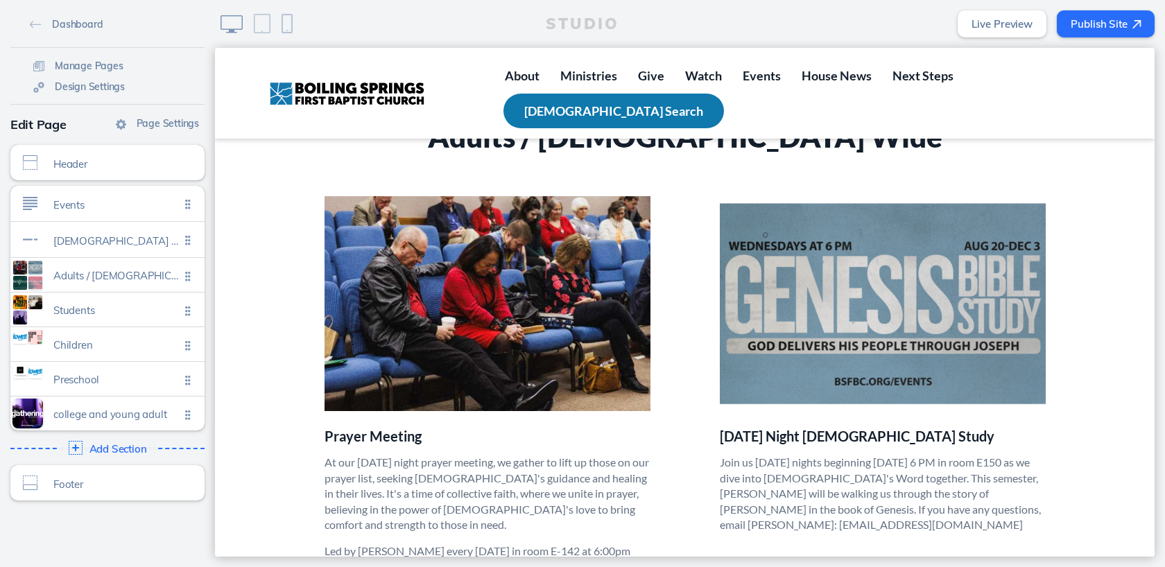
scroll to position [0, 0]
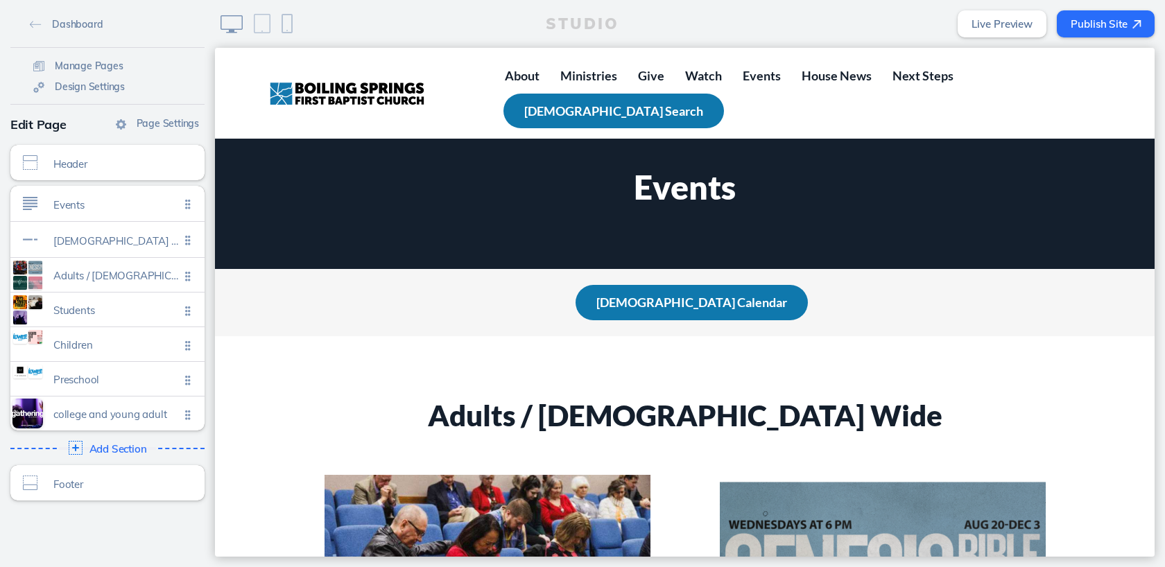
click at [1094, 23] on button "Publish Site" at bounding box center [1106, 23] width 98 height 27
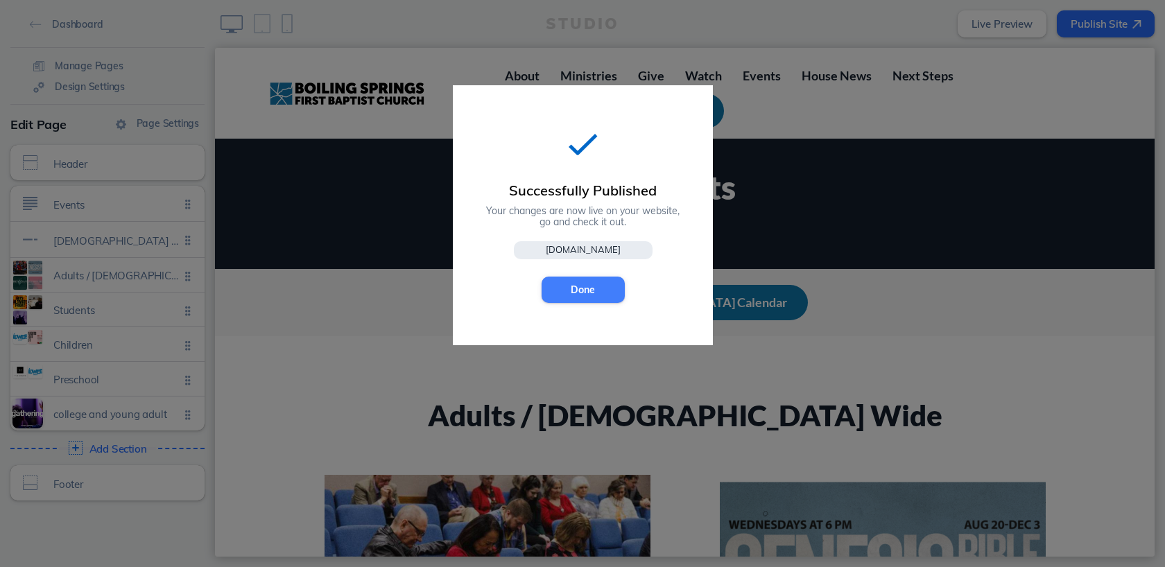
click at [583, 290] on button "Done" at bounding box center [583, 290] width 83 height 26
